Goal: Check status: Check status

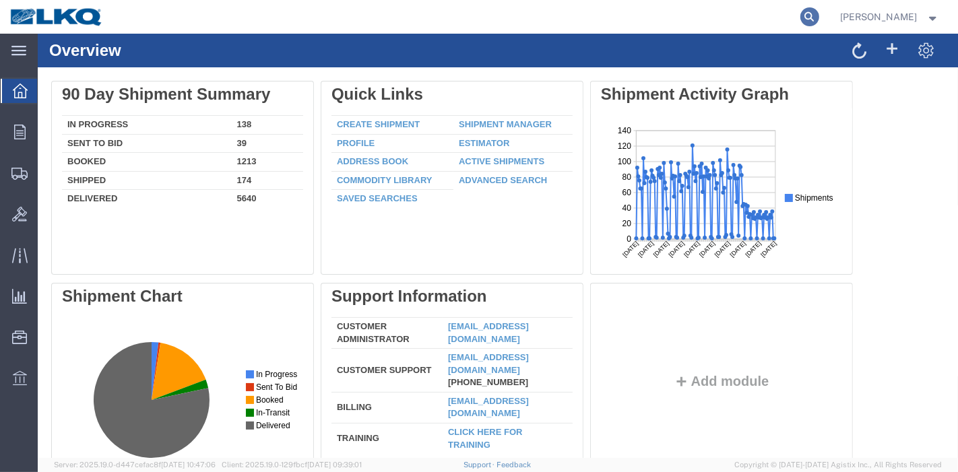
click at [819, 18] on icon at bounding box center [809, 16] width 19 height 19
click at [706, 20] on input "search" at bounding box center [596, 17] width 410 height 32
paste input "55208122"
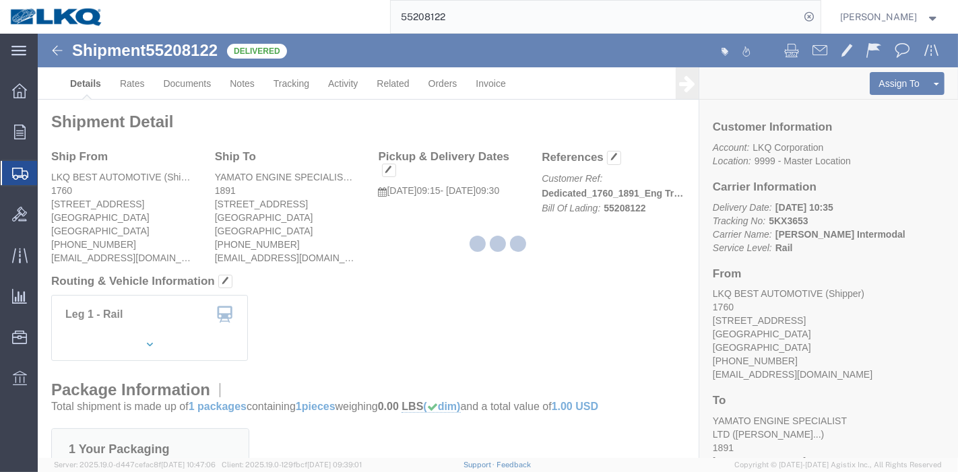
click at [131, 81] on div at bounding box center [498, 246] width 920 height 424
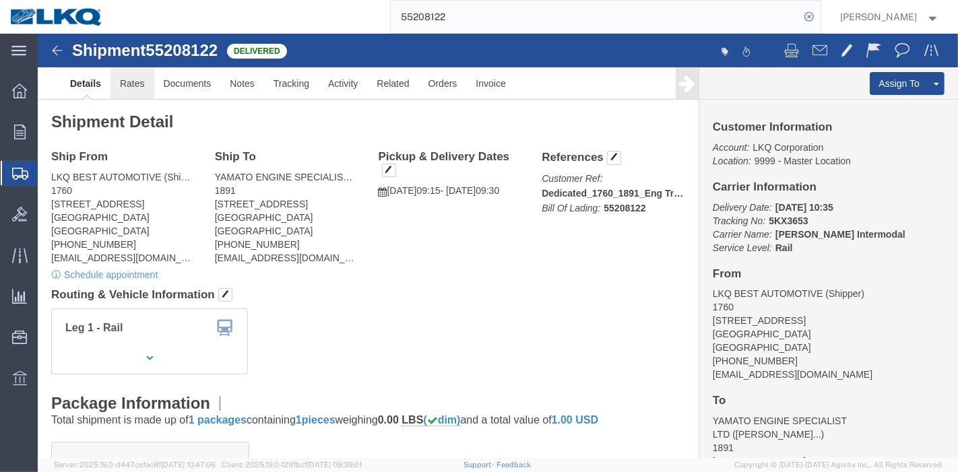
click link "Rates"
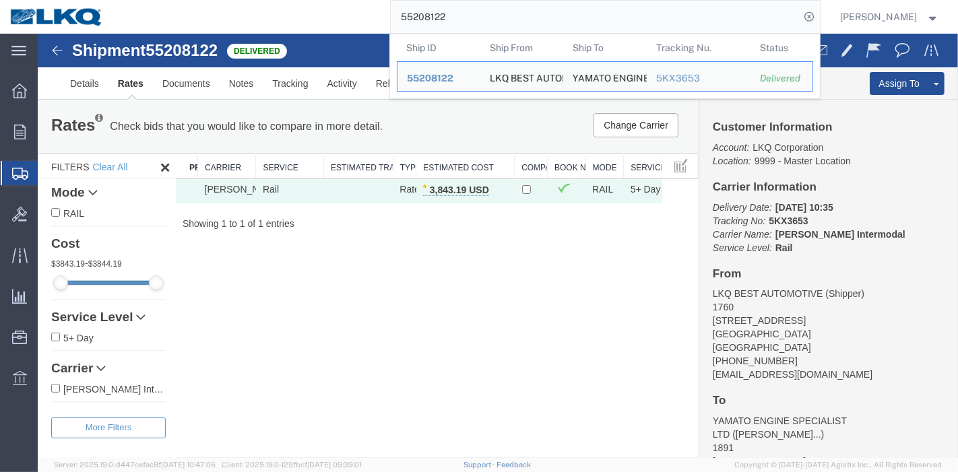
drag, startPoint x: 481, startPoint y: 13, endPoint x: 379, endPoint y: 22, distance: 102.8
click at [379, 22] on div "55208122 Ship ID Ship From Ship To Tracking Nu. Status Ship ID 55208122 Ship Fr…" at bounding box center [466, 17] width 707 height 34
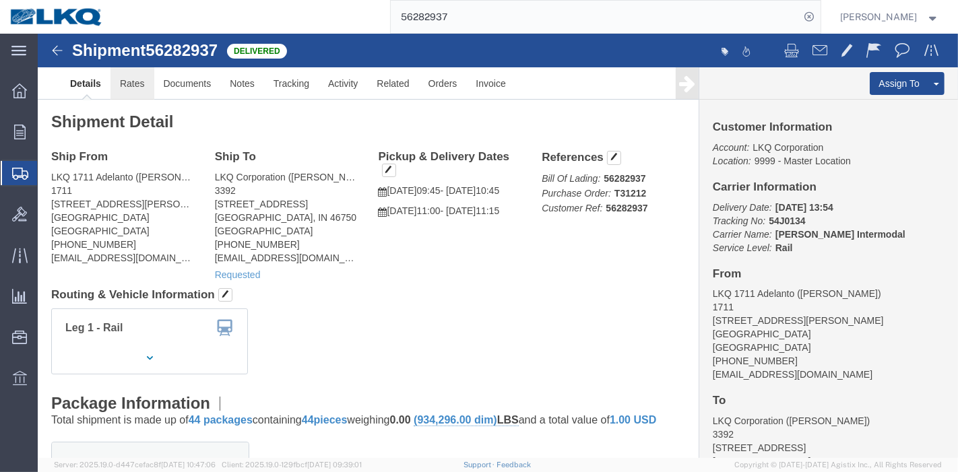
click link "Rates"
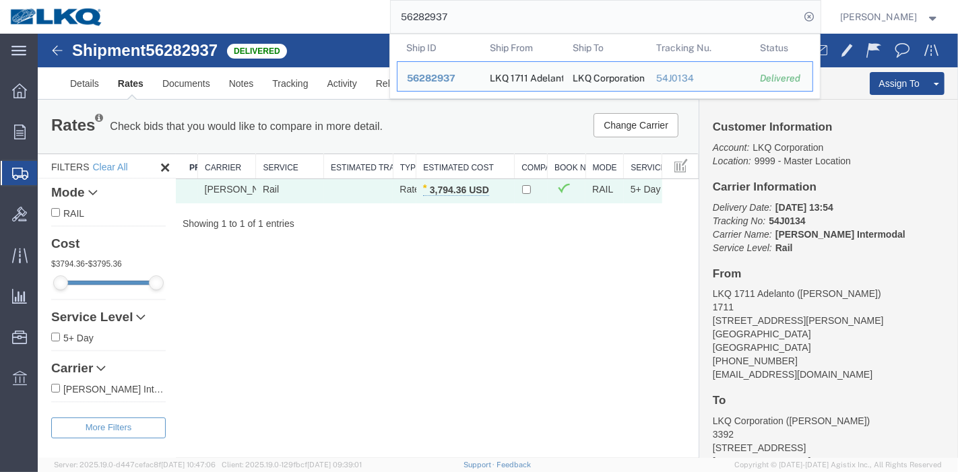
drag, startPoint x: 513, startPoint y: 24, endPoint x: 294, endPoint y: 24, distance: 219.0
click at [294, 24] on div "56282937 Ship ID Ship From Ship To Tracking Nu. Status Ship ID 56282937 Ship Fr…" at bounding box center [466, 17] width 707 height 34
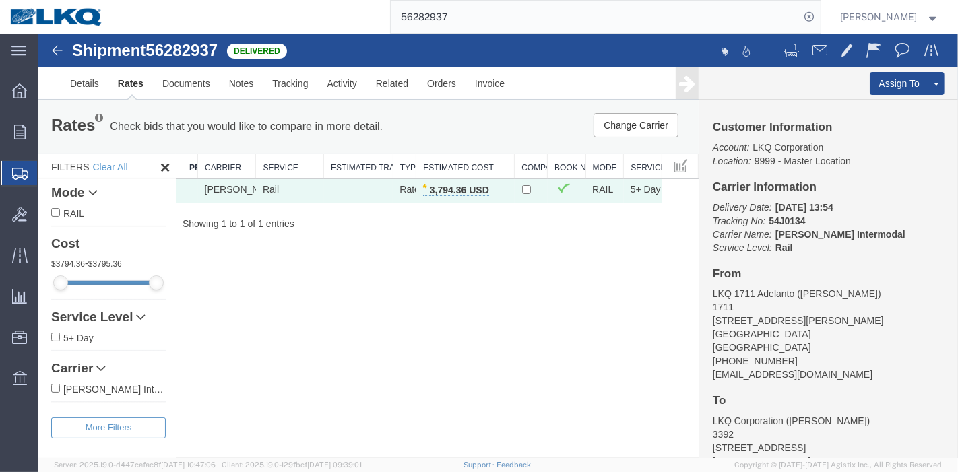
paste input "301661"
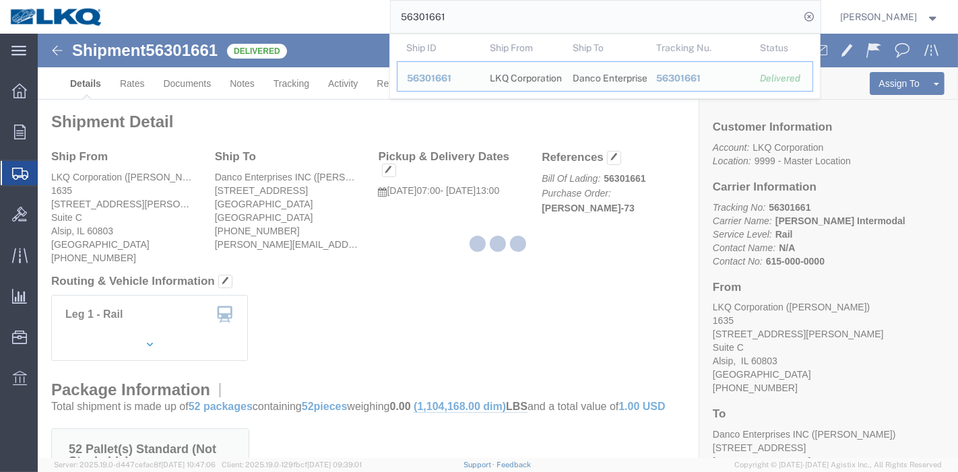
click at [131, 84] on div at bounding box center [498, 246] width 920 height 424
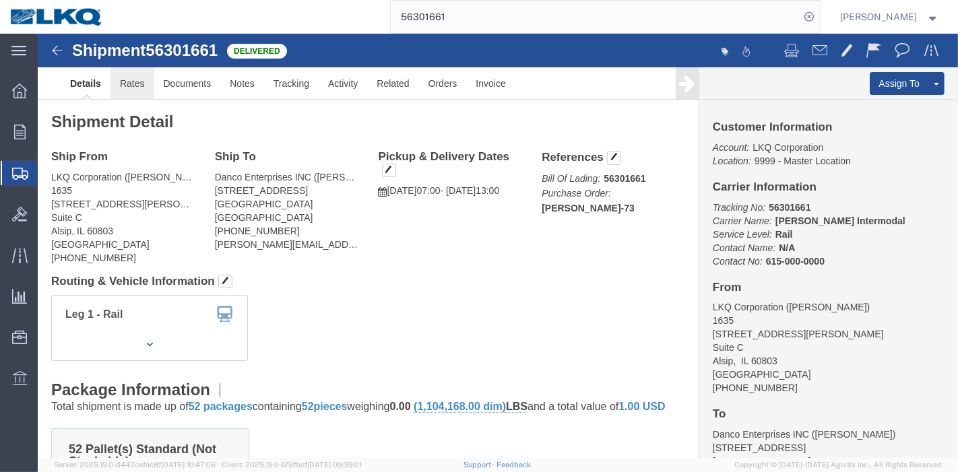
drag, startPoint x: 131, startPoint y: 84, endPoint x: 94, endPoint y: 50, distance: 50.1
click link "Rates"
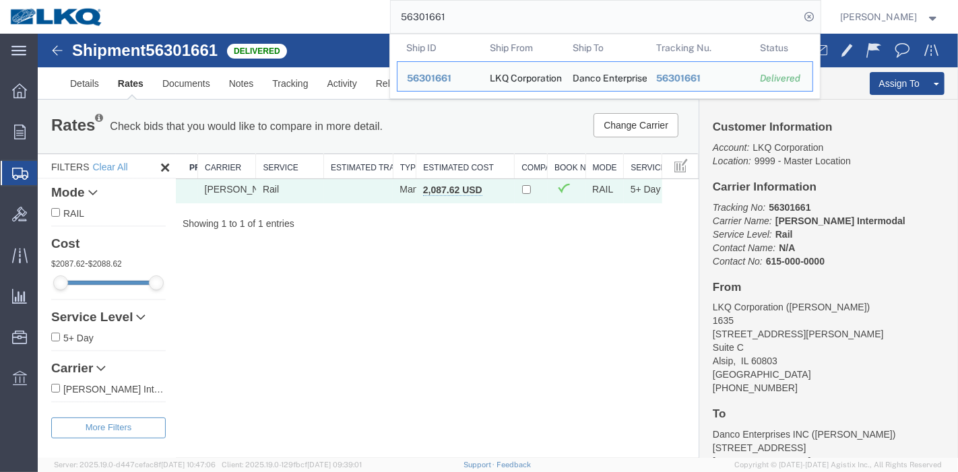
drag, startPoint x: 477, startPoint y: 26, endPoint x: 253, endPoint y: 20, distance: 223.8
click at [253, 20] on div "56301661 Ship ID Ship From Ship To Tracking Nu. Status Ship ID 56301661 Ship Fr…" at bounding box center [466, 17] width 707 height 34
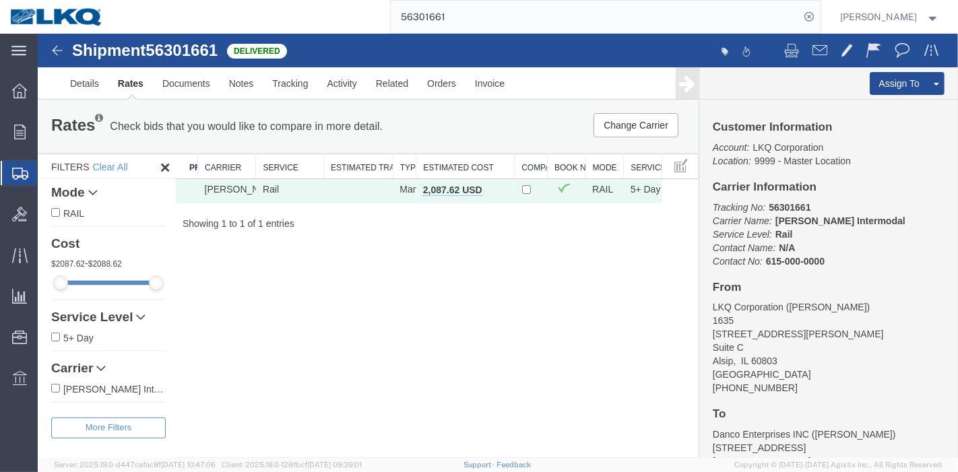
paste input "5968466"
type input "55968466"
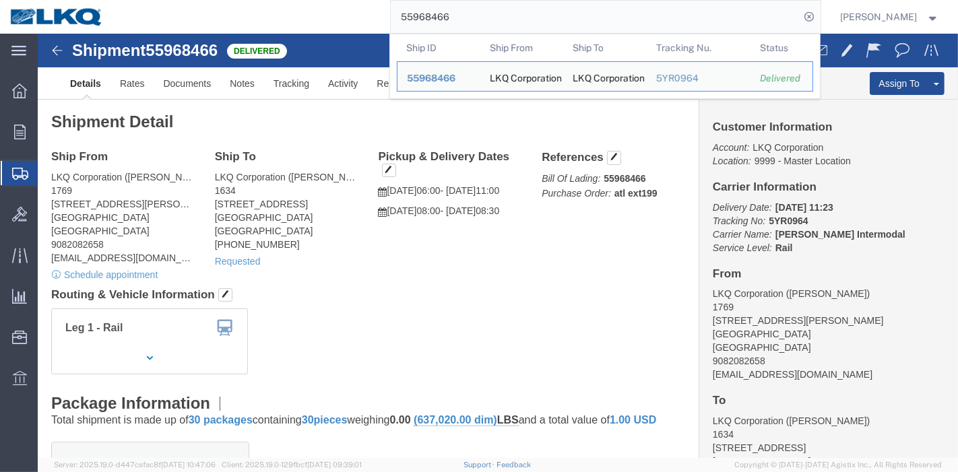
drag, startPoint x: 517, startPoint y: 19, endPoint x: 278, endPoint y: 33, distance: 239.6
click at [280, 33] on div "55968466 Ship ID Ship From Ship To Tracking Nu. Status Ship ID 55968466 Ship Fr…" at bounding box center [466, 17] width 707 height 34
click link "Rates"
